Goal: Task Accomplishment & Management: Manage account settings

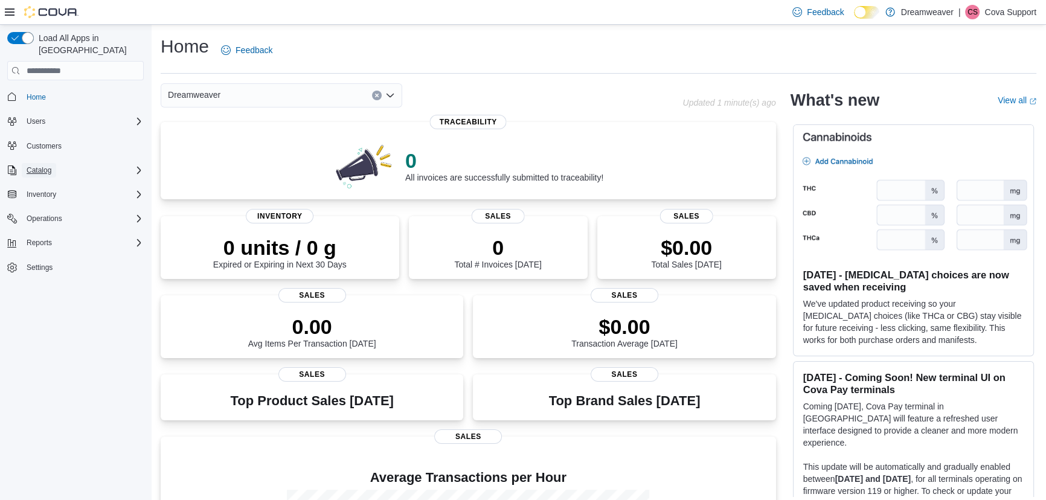
click at [31, 165] on span "Catalog" at bounding box center [39, 170] width 25 height 10
click at [47, 330] on span "Settings" at bounding box center [40, 335] width 26 height 10
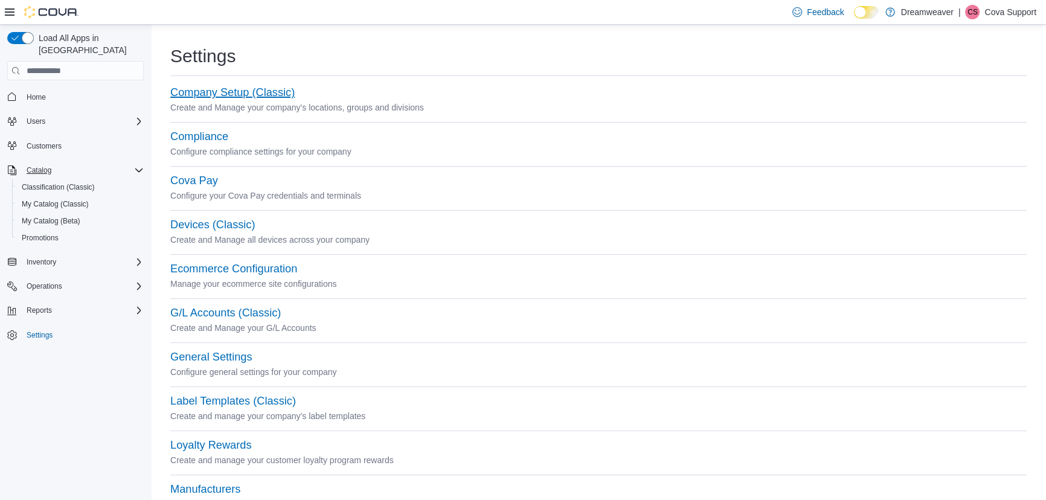
click at [229, 89] on button "Company Setup (Classic)" at bounding box center [232, 92] width 124 height 13
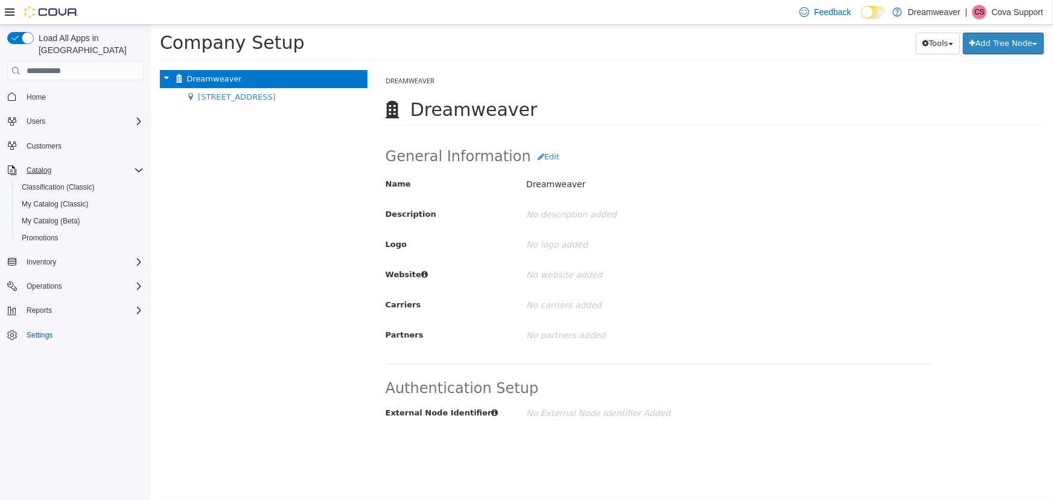
click at [206, 85] on div "Dreamweaver Move Company" at bounding box center [263, 79] width 208 height 18
click at [207, 95] on span "[STREET_ADDRESS]" at bounding box center [236, 96] width 78 height 9
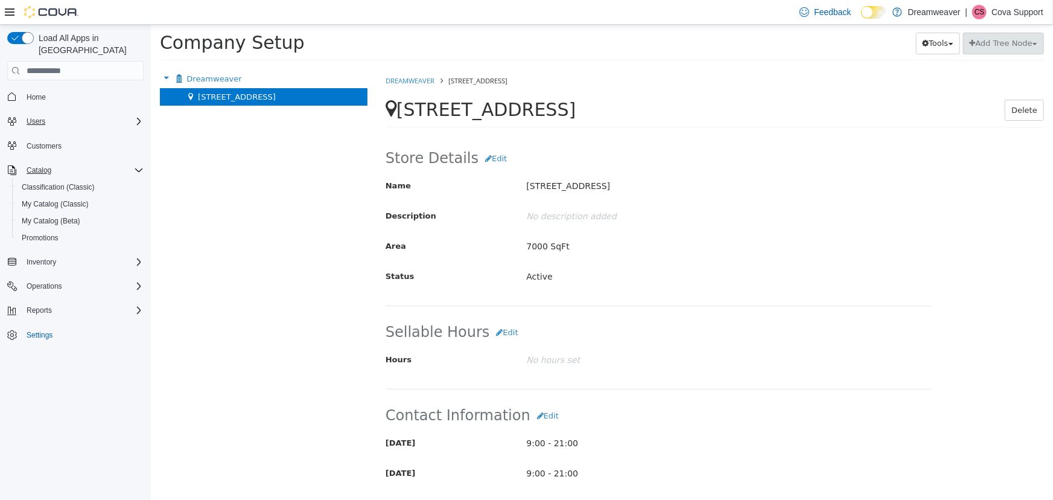
click at [66, 115] on div "Users" at bounding box center [83, 121] width 122 height 14
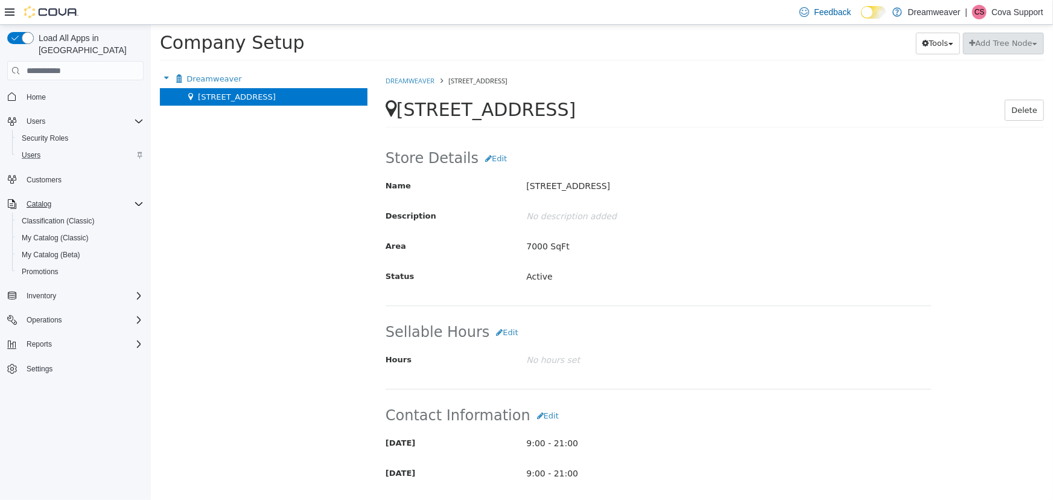
click at [45, 148] on div "Users" at bounding box center [80, 155] width 127 height 14
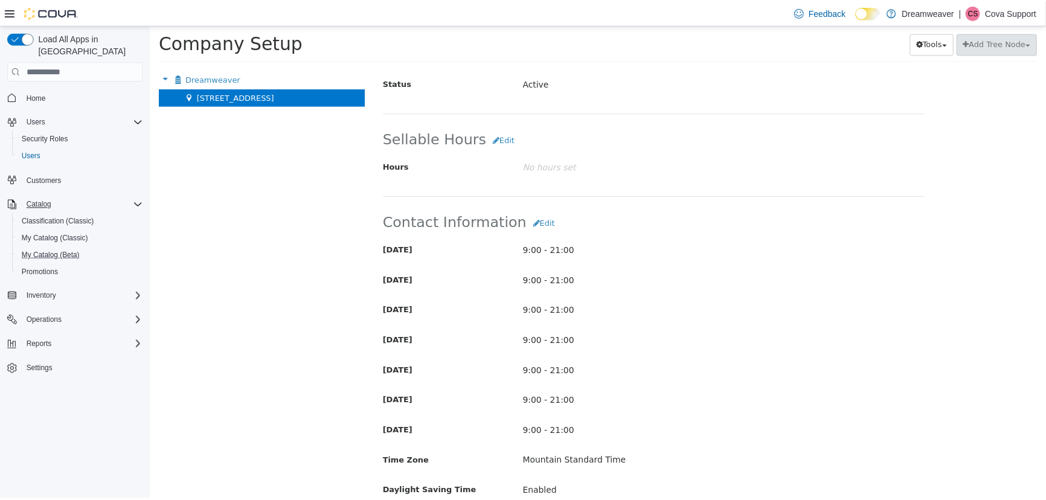
scroll to position [536, 0]
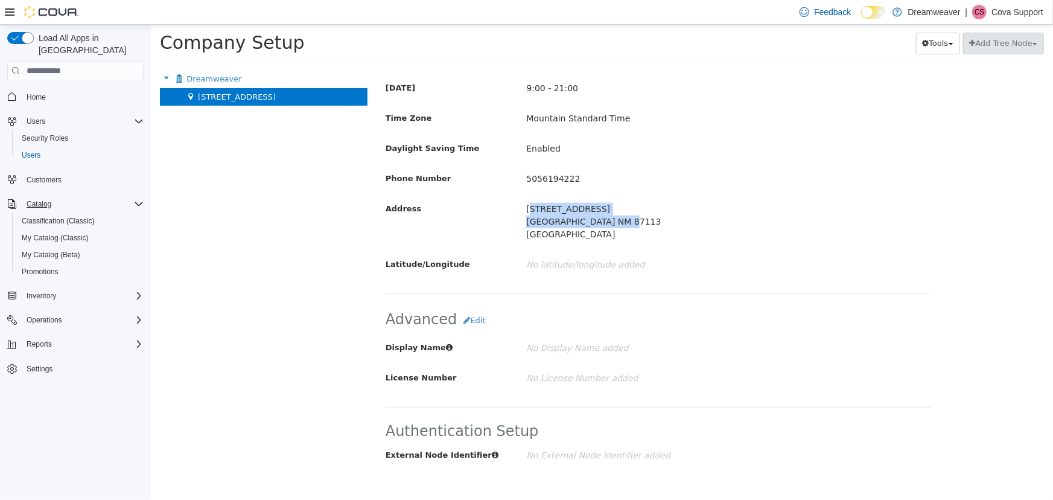
drag, startPoint x: 612, startPoint y: 220, endPoint x: 520, endPoint y: 208, distance: 92.6
click at [520, 208] on div "[STREET_ADDRESS] [GEOGRAPHIC_DATA] NM 87113 [GEOGRAPHIC_DATA]" at bounding box center [705, 222] width 376 height 46
copy p "[STREET_ADDRESS]"
click at [34, 92] on span "Home" at bounding box center [36, 97] width 19 height 10
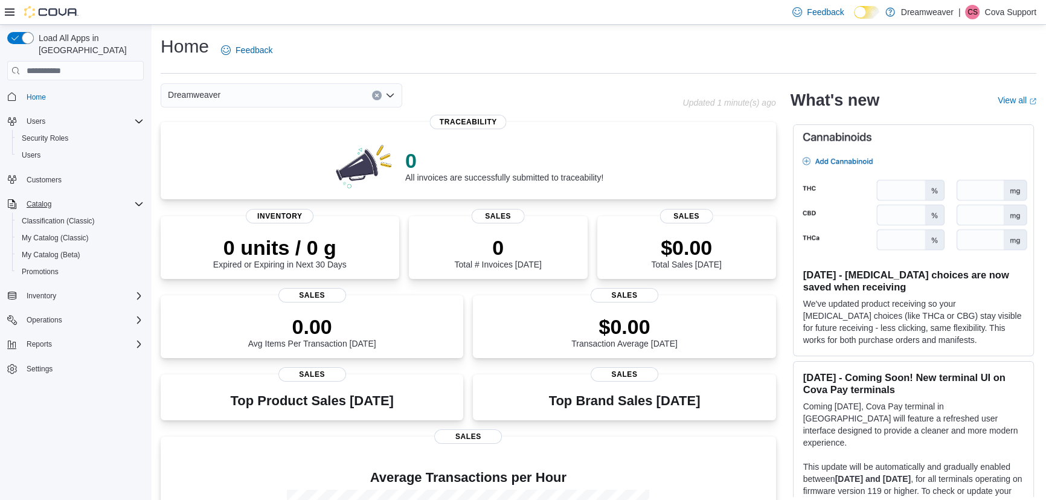
click at [1000, 12] on p "Cova Support" at bounding box center [1010, 12] width 52 height 14
click at [967, 112] on span "Sign Out" at bounding box center [958, 116] width 33 height 12
